Goal: Task Accomplishment & Management: Use online tool/utility

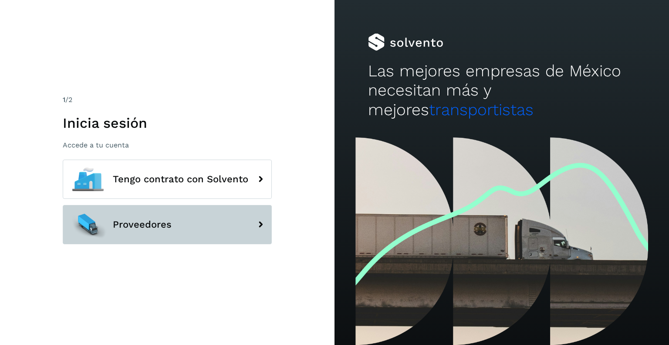
click at [166, 222] on span "Proveedores" at bounding box center [142, 224] width 59 height 10
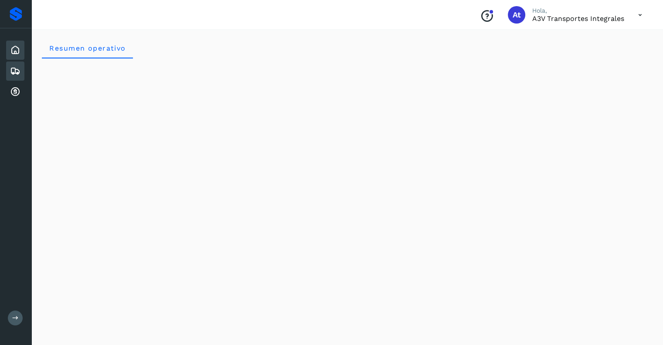
click at [16, 69] on icon at bounding box center [15, 71] width 10 height 10
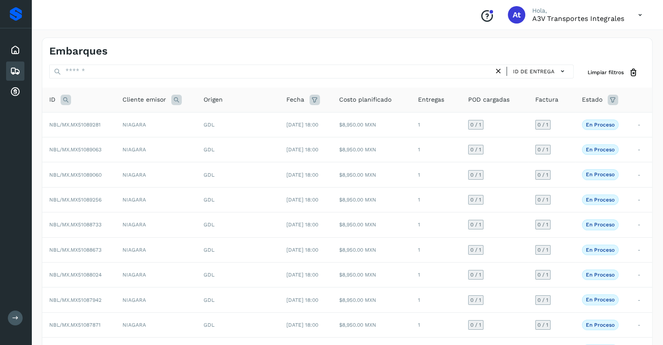
click at [66, 99] on icon at bounding box center [66, 100] width 10 height 10
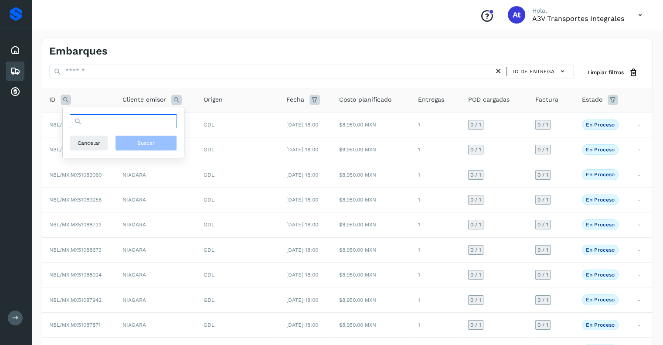
click at [143, 123] on input "text" at bounding box center [123, 121] width 107 height 14
paste input "**********"
type input "**********"
click at [143, 142] on span "Buscar" at bounding box center [145, 143] width 17 height 8
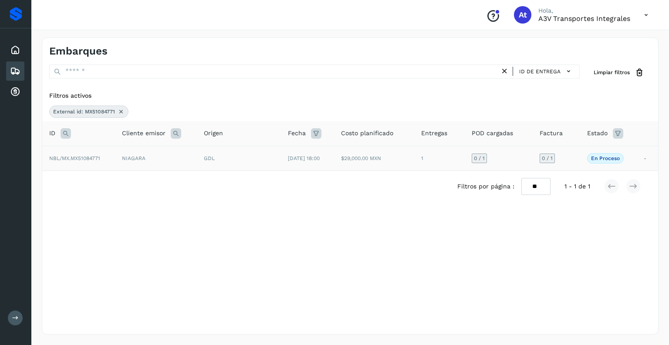
click at [485, 156] on span "0 / 1" at bounding box center [479, 158] width 11 height 5
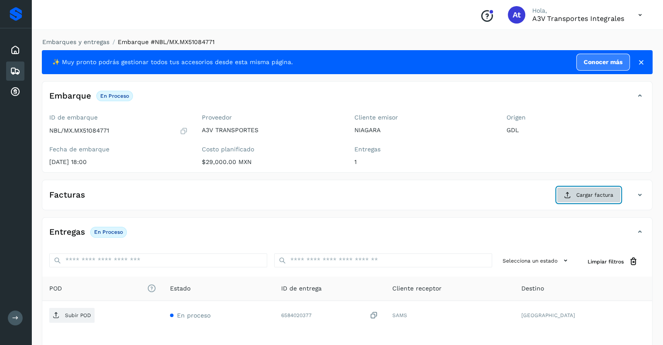
click at [582, 194] on span "Cargar factura" at bounding box center [594, 195] width 37 height 8
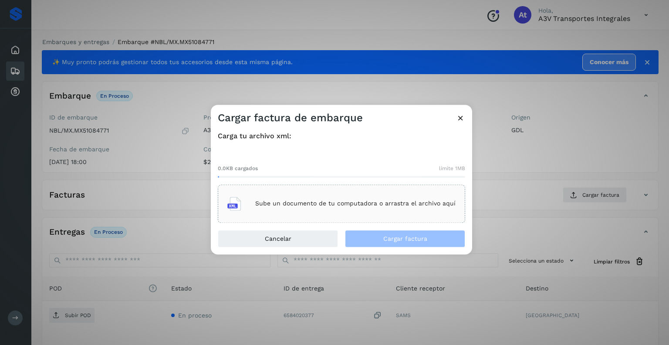
click at [295, 200] on div "Sube un documento de tu computadora o arrastra el archivo aquí" at bounding box center [342, 204] width 228 height 24
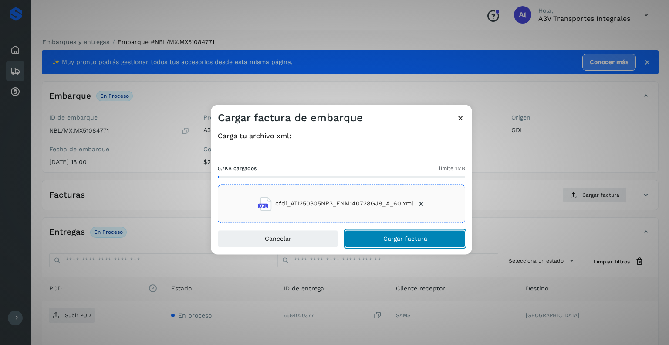
click at [384, 238] on span "Cargar factura" at bounding box center [406, 238] width 44 height 6
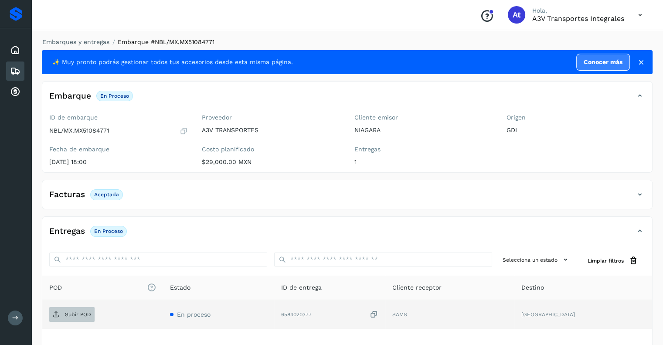
click at [71, 315] on p "Subir POD" at bounding box center [78, 314] width 26 height 6
